Goal: Transaction & Acquisition: Purchase product/service

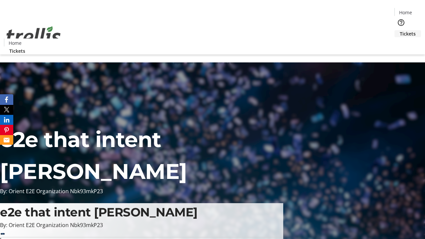
click at [400, 30] on span "Tickets" at bounding box center [408, 33] width 16 height 7
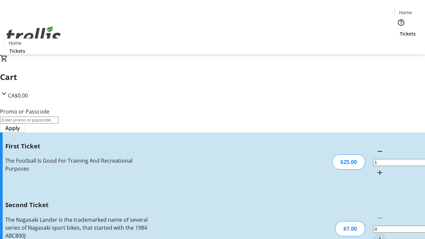
click at [376, 235] on mat-icon "Increment by one" at bounding box center [380, 239] width 8 height 8
type input "2"
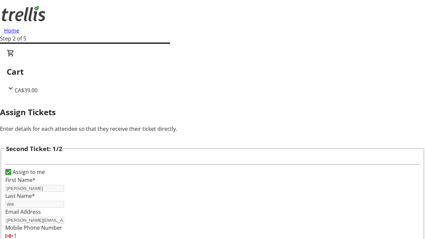
type input "[PERSON_NAME]"
type input "Will"
type input "[PERSON_NAME][EMAIL_ADDRESS][DOMAIN_NAME]"
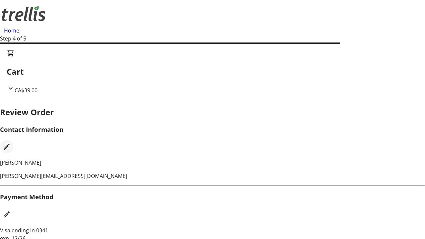
click at [11, 143] on mat-icon "Edit Contact Information" at bounding box center [7, 147] width 8 height 8
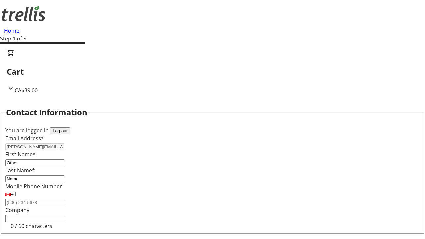
type input "Name"
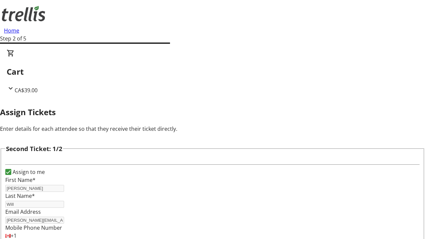
type input "New"
type input "Name"
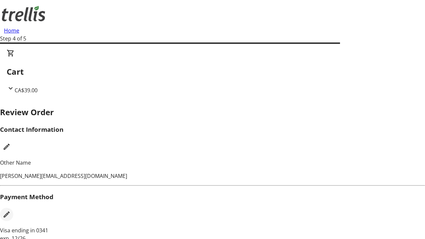
click at [11, 211] on mat-icon "Edit Payment Method" at bounding box center [7, 215] width 8 height 8
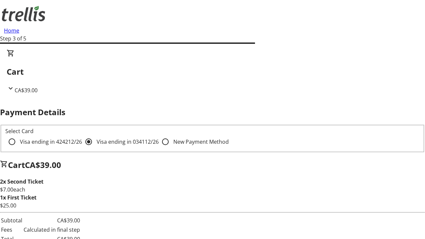
click at [19, 135] on input "Visa ending in 4242 12/26" at bounding box center [11, 141] width 13 height 13
radio input "true"
